Goal: Information Seeking & Learning: Check status

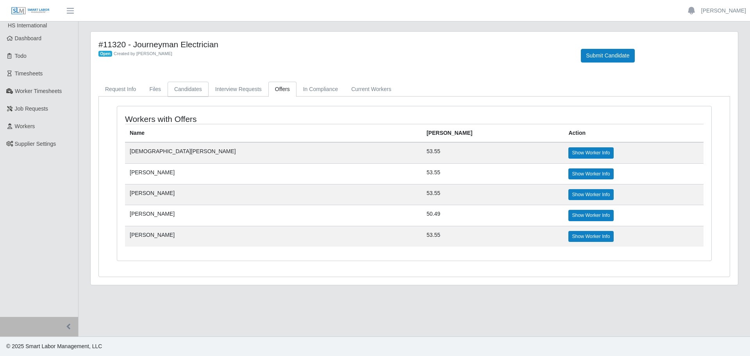
click at [185, 90] on link "Candidates" at bounding box center [187, 89] width 41 height 15
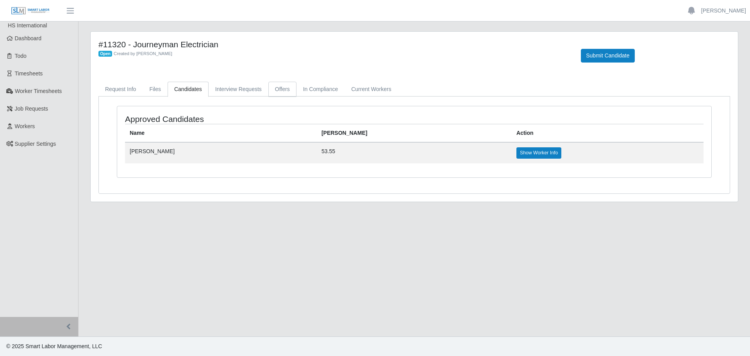
click at [268, 85] on link "Offers" at bounding box center [282, 89] width 28 height 15
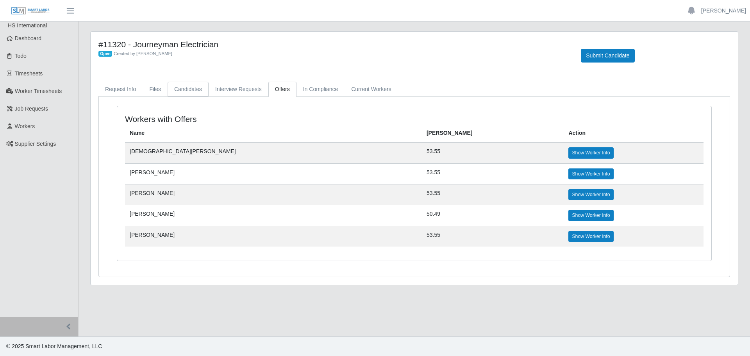
click at [173, 91] on link "Candidates" at bounding box center [187, 89] width 41 height 15
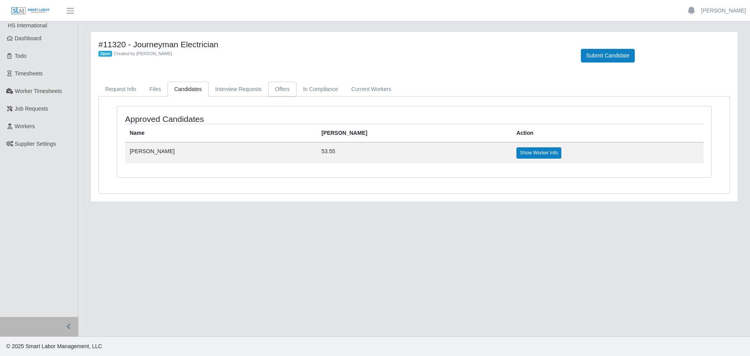
click at [289, 86] on link "Offers" at bounding box center [282, 89] width 28 height 15
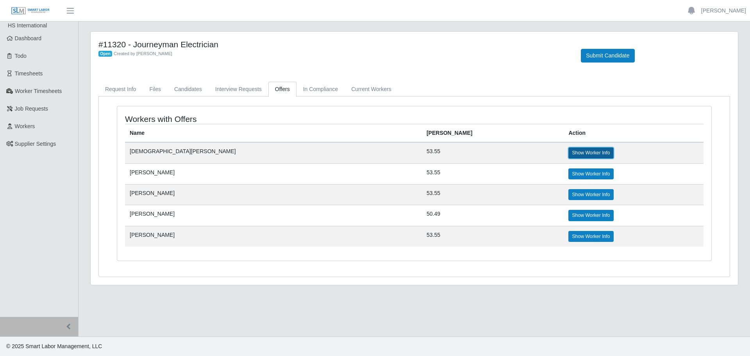
click at [568, 152] on link "Show Worker Info" at bounding box center [590, 152] width 45 height 11
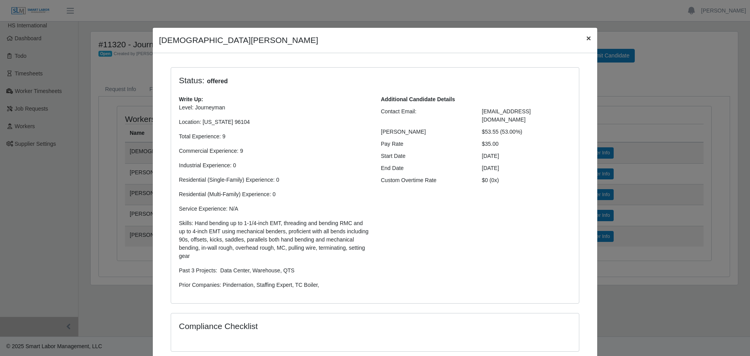
click at [581, 37] on button "×" at bounding box center [588, 38] width 17 height 21
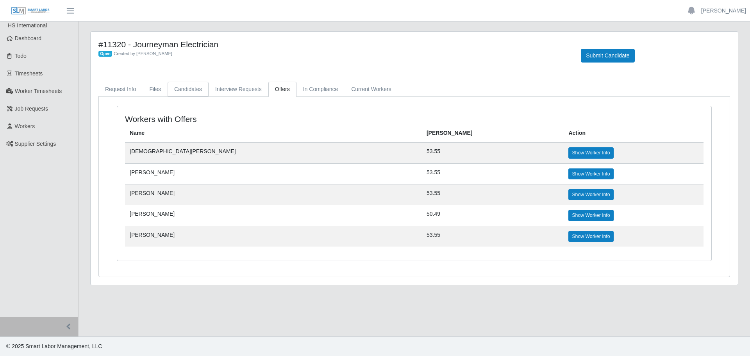
click at [170, 91] on link "Candidates" at bounding box center [187, 89] width 41 height 15
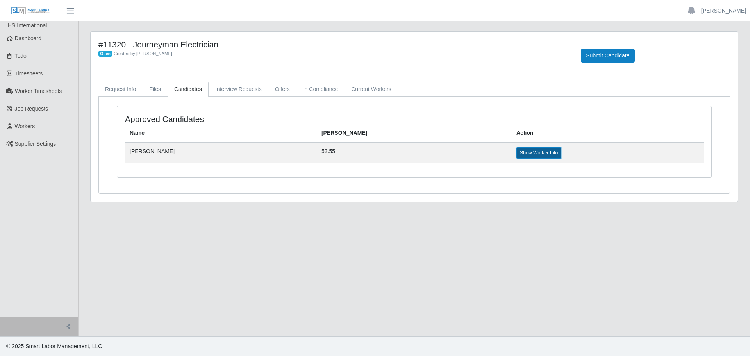
click at [516, 151] on link "Show Worker Info" at bounding box center [538, 152] width 45 height 11
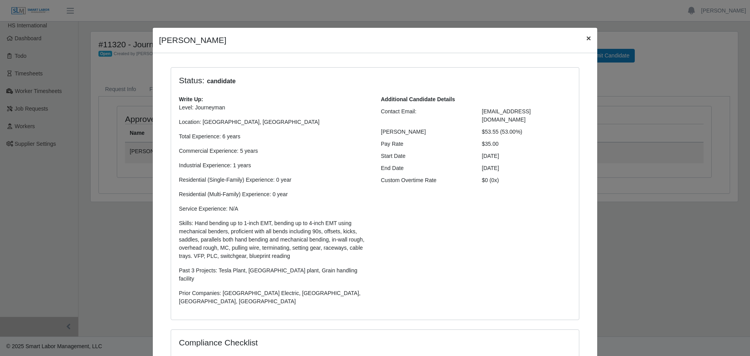
click at [586, 39] on span "×" at bounding box center [588, 38] width 5 height 9
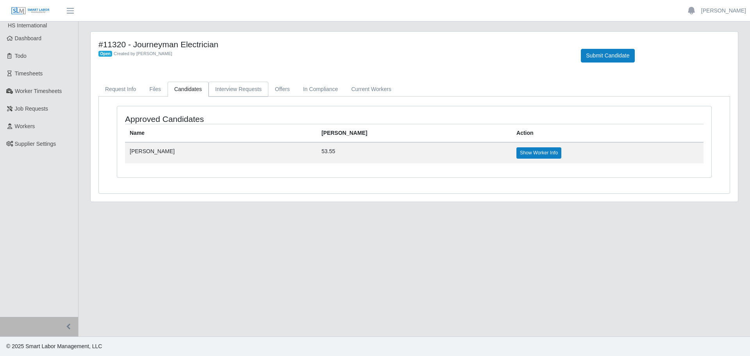
click at [254, 88] on link "Interview Requests" at bounding box center [238, 89] width 60 height 15
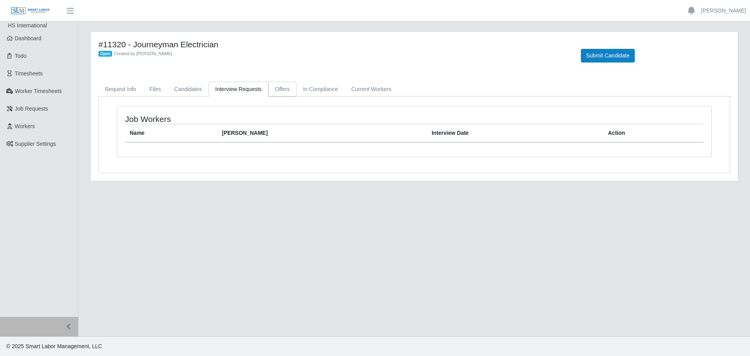
click at [273, 89] on link "Offers" at bounding box center [282, 89] width 28 height 15
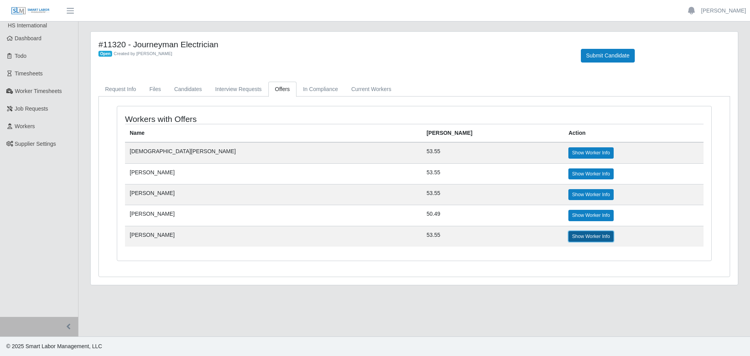
click at [568, 234] on link "Show Worker Info" at bounding box center [590, 236] width 45 height 11
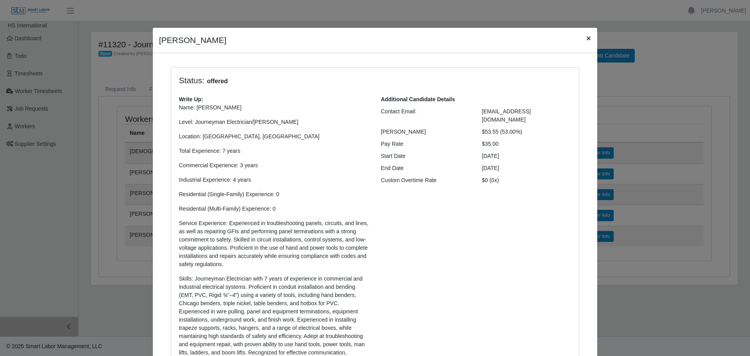
click at [586, 36] on span "×" at bounding box center [588, 38] width 5 height 9
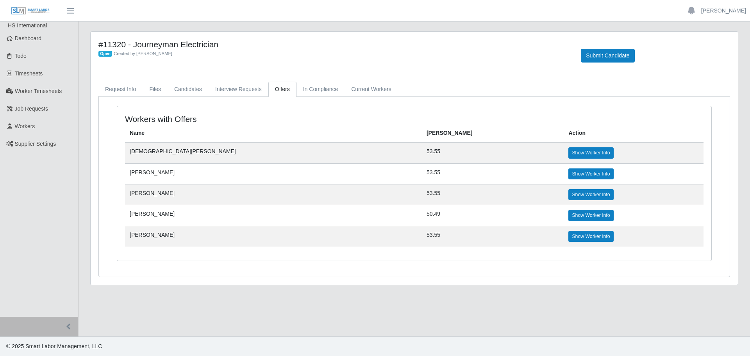
click at [563, 223] on td "Show Worker Info" at bounding box center [633, 215] width 140 height 21
click at [568, 212] on link "Show Worker Info" at bounding box center [590, 215] width 45 height 11
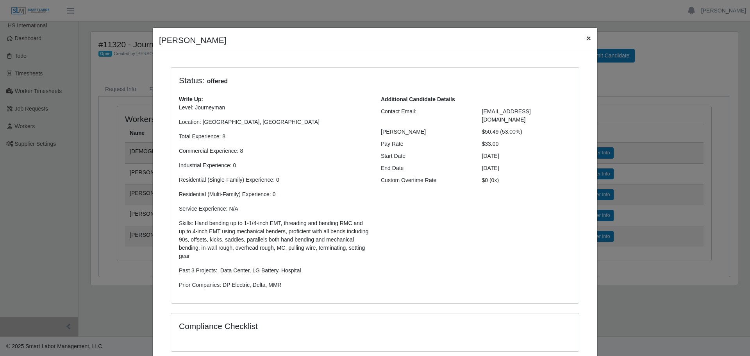
click at [586, 40] on span "×" at bounding box center [588, 38] width 5 height 9
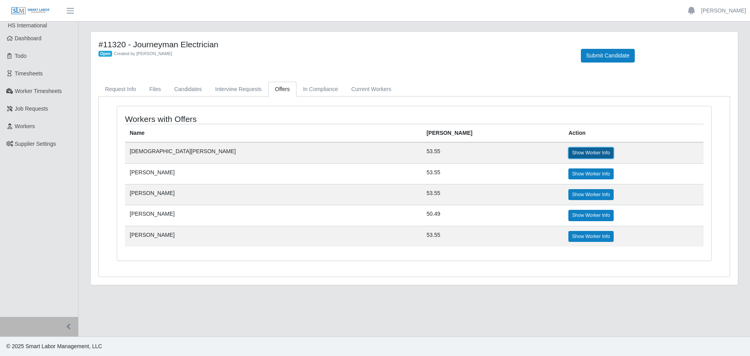
click at [568, 155] on link "Show Worker Info" at bounding box center [590, 152] width 45 height 11
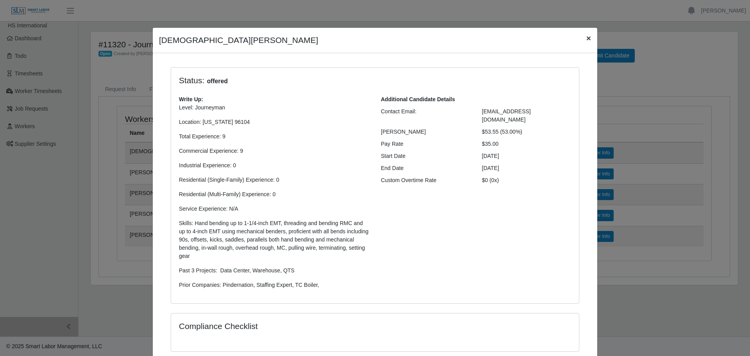
drag, startPoint x: 585, startPoint y: 40, endPoint x: 582, endPoint y: 45, distance: 5.3
click at [586, 41] on span "×" at bounding box center [588, 38] width 5 height 9
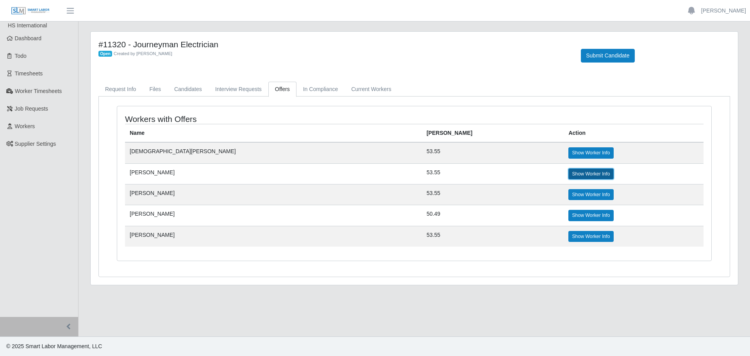
click at [568, 171] on link "Show Worker Info" at bounding box center [590, 173] width 45 height 11
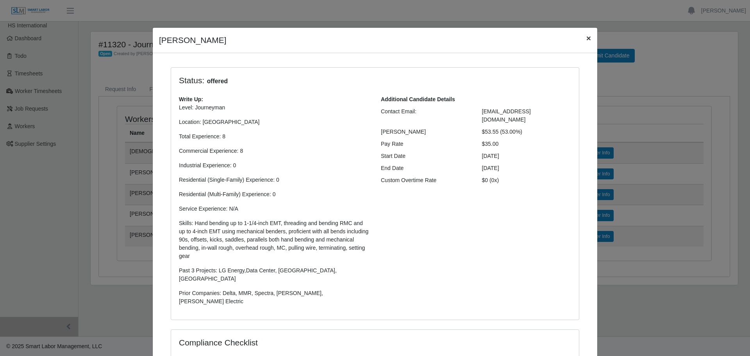
click at [582, 42] on button "×" at bounding box center [588, 38] width 17 height 21
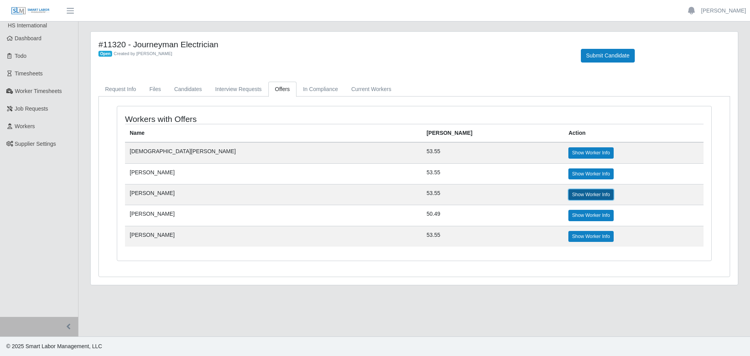
click at [568, 194] on link "Show Worker Info" at bounding box center [590, 194] width 45 height 11
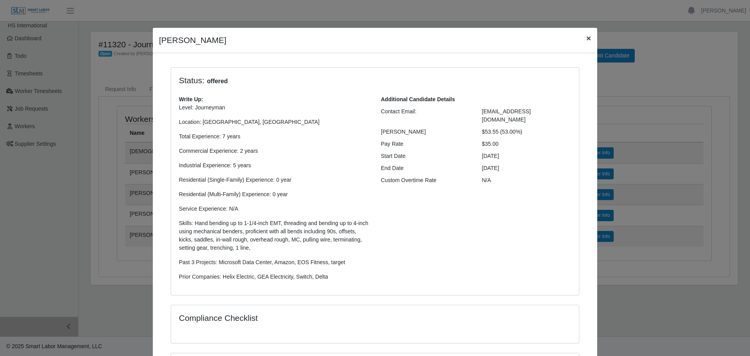
click at [580, 42] on button "×" at bounding box center [588, 38] width 17 height 21
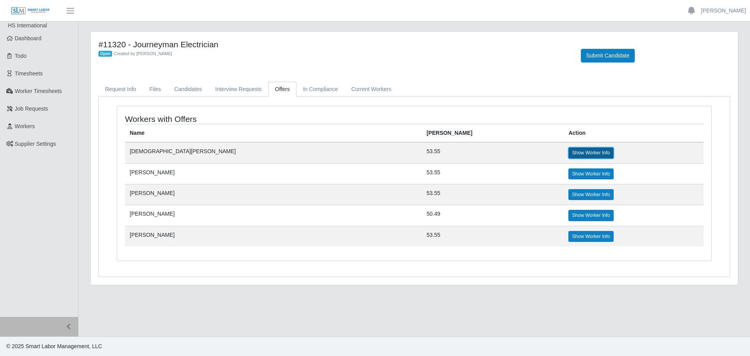
click at [568, 153] on link "Show Worker Info" at bounding box center [590, 152] width 45 height 11
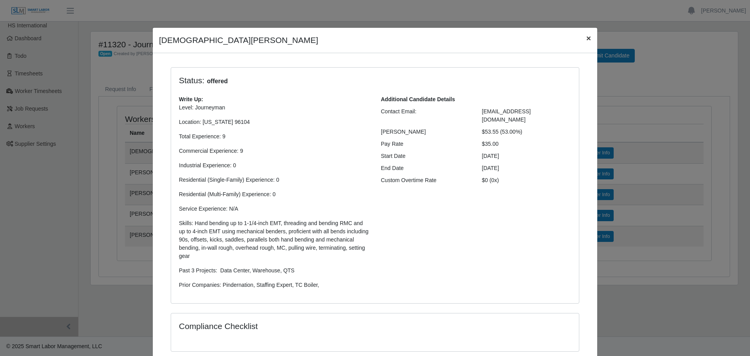
click at [586, 36] on span "×" at bounding box center [588, 38] width 5 height 9
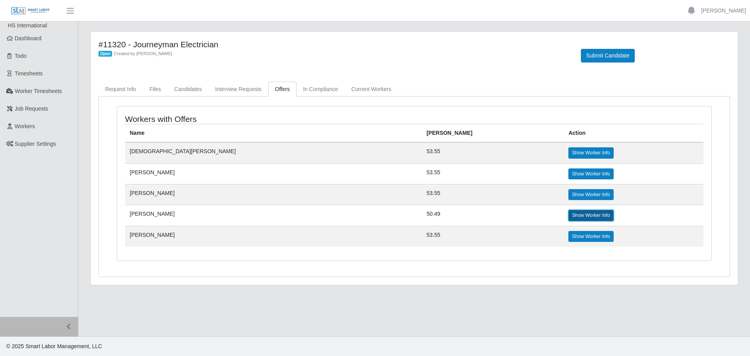
click at [568, 215] on link "Show Worker Info" at bounding box center [590, 215] width 45 height 11
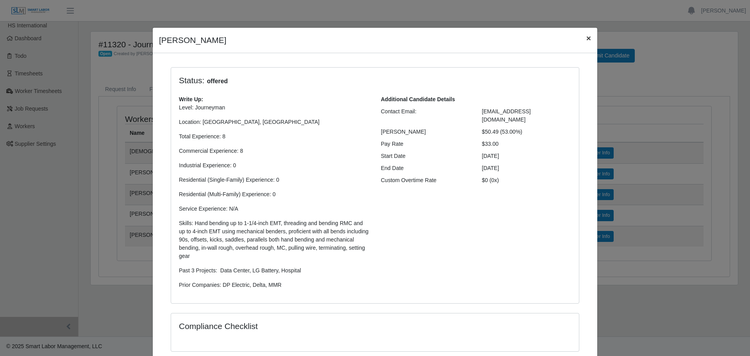
click at [586, 39] on span "×" at bounding box center [588, 38] width 5 height 9
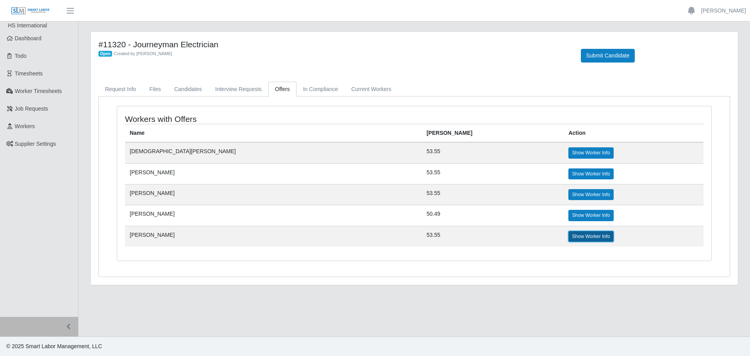
click at [568, 239] on link "Show Worker Info" at bounding box center [590, 236] width 45 height 11
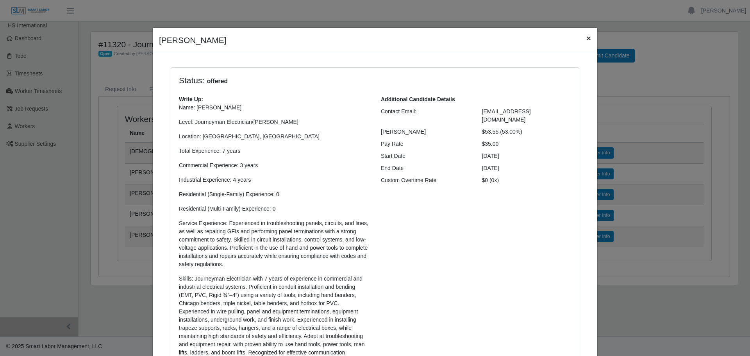
click at [585, 43] on button "×" at bounding box center [588, 38] width 17 height 21
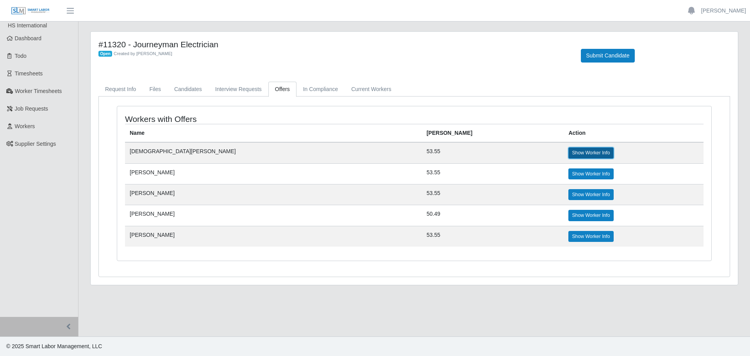
click at [568, 148] on link "Show Worker Info" at bounding box center [590, 152] width 45 height 11
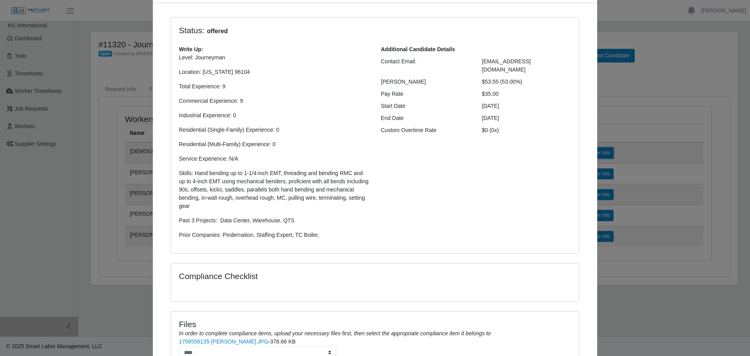
scroll to position [7, 0]
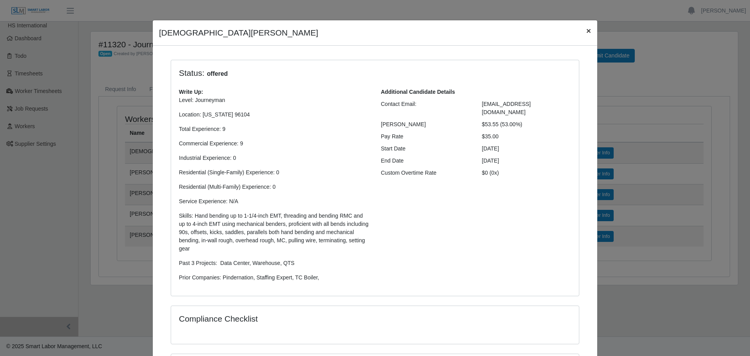
drag, startPoint x: 582, startPoint y: 36, endPoint x: 582, endPoint y: 31, distance: 4.7
click at [586, 31] on span "×" at bounding box center [588, 30] width 5 height 9
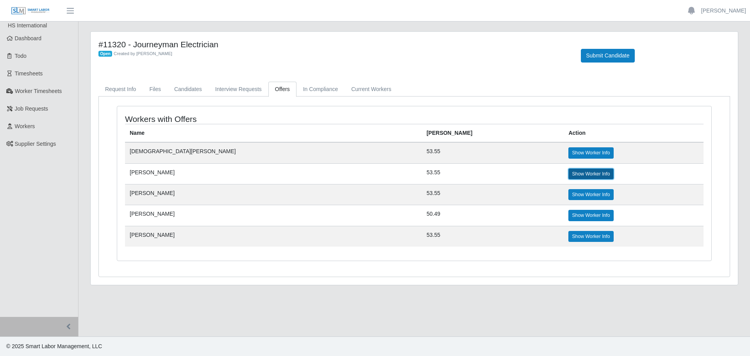
click at [568, 176] on link "Show Worker Info" at bounding box center [590, 173] width 45 height 11
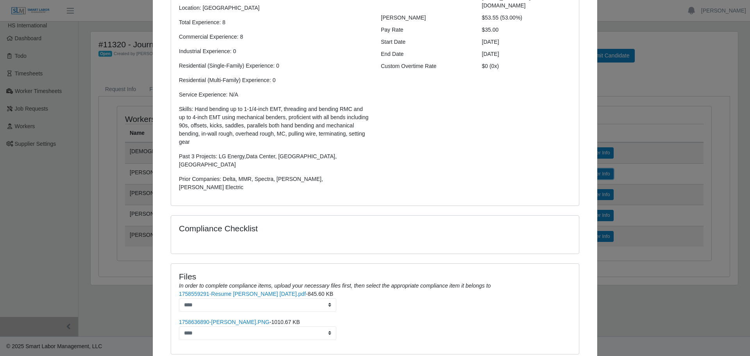
scroll to position [153, 0]
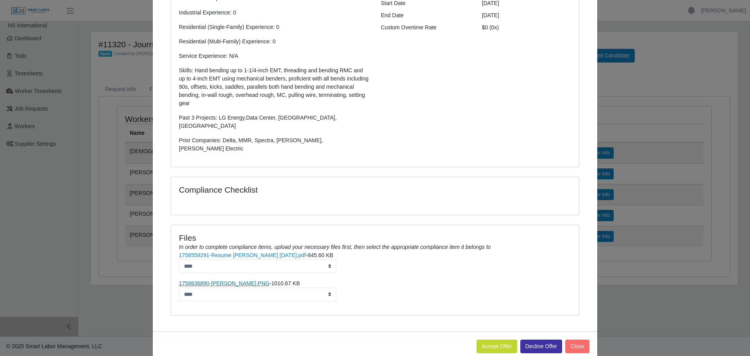
click at [220, 280] on link "1758636890-[PERSON_NAME].PNG" at bounding box center [224, 283] width 91 height 6
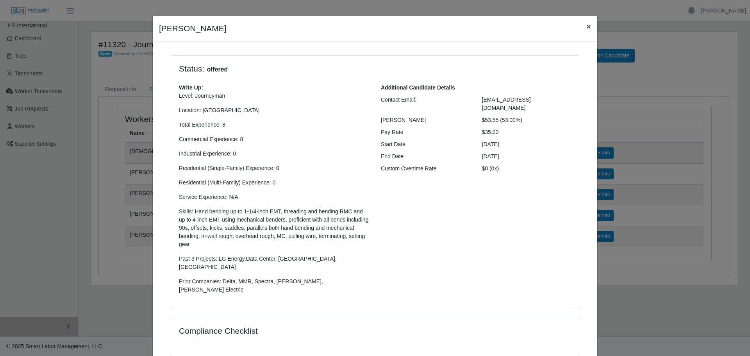
scroll to position [0, 0]
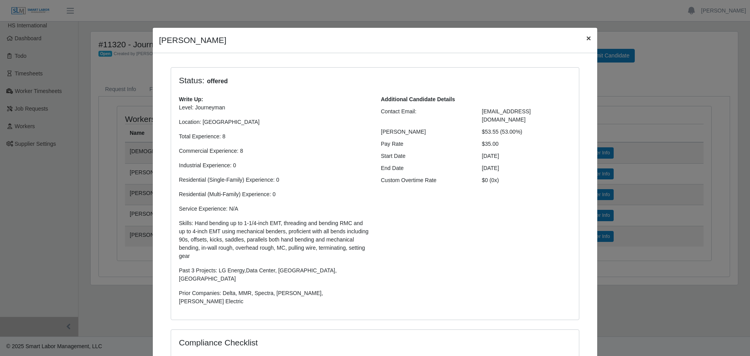
click at [586, 39] on span "×" at bounding box center [588, 38] width 5 height 9
